Goal: Task Accomplishment & Management: Manage account settings

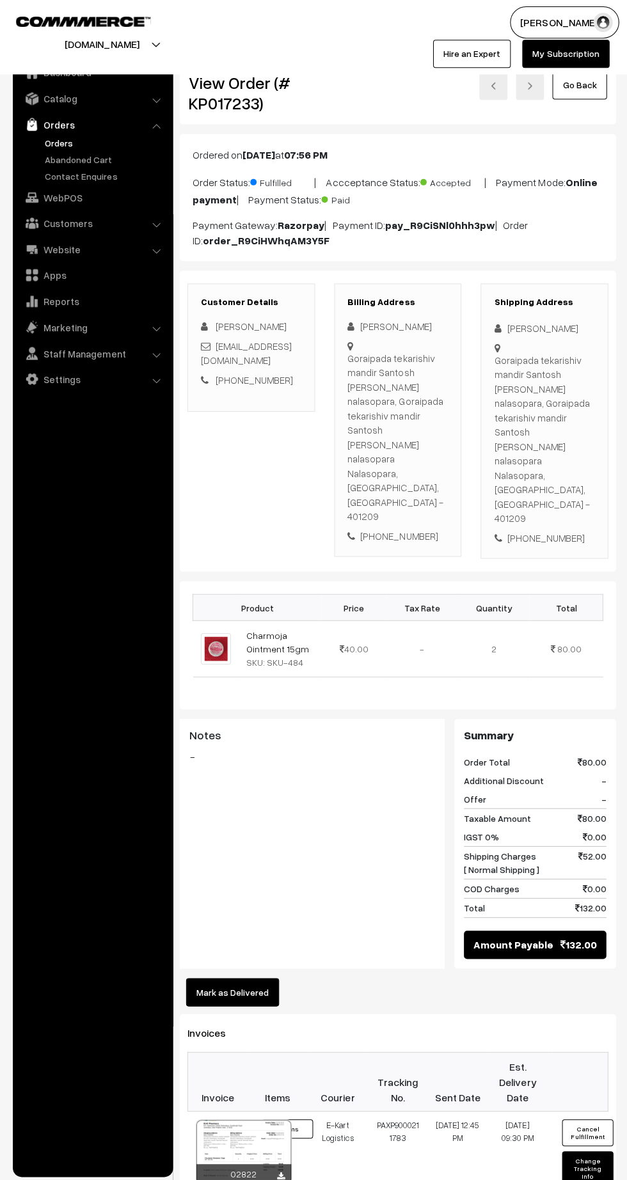
click at [65, 158] on link "Abandoned Cart" at bounding box center [105, 158] width 127 height 13
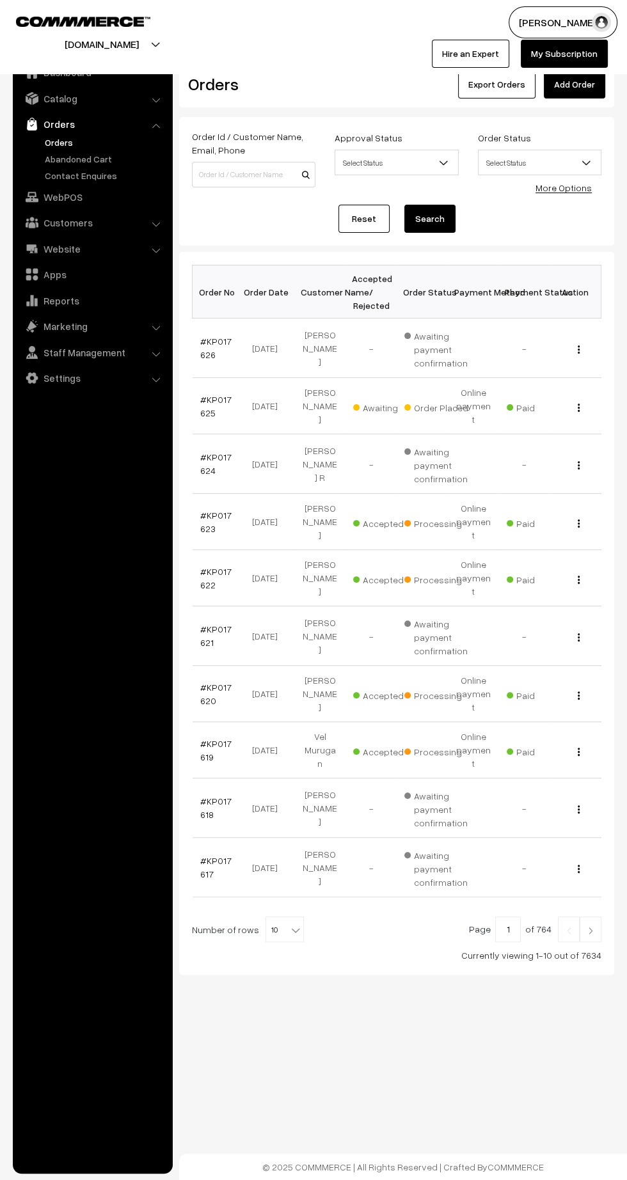
click at [201, 400] on link "#KP017625" at bounding box center [215, 406] width 31 height 24
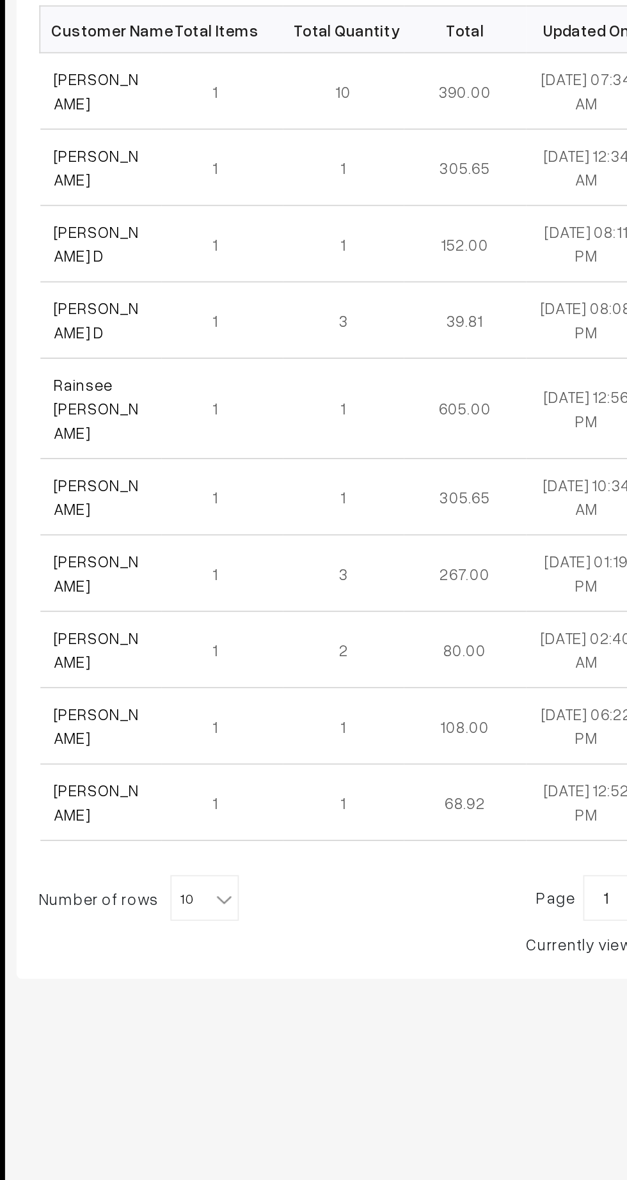
click at [214, 302] on link "[PERSON_NAME]" at bounding box center [224, 300] width 48 height 24
click at [214, 464] on link "Rainsee Rajpoot" at bounding box center [224, 479] width 48 height 38
